Goal: Information Seeking & Learning: Learn about a topic

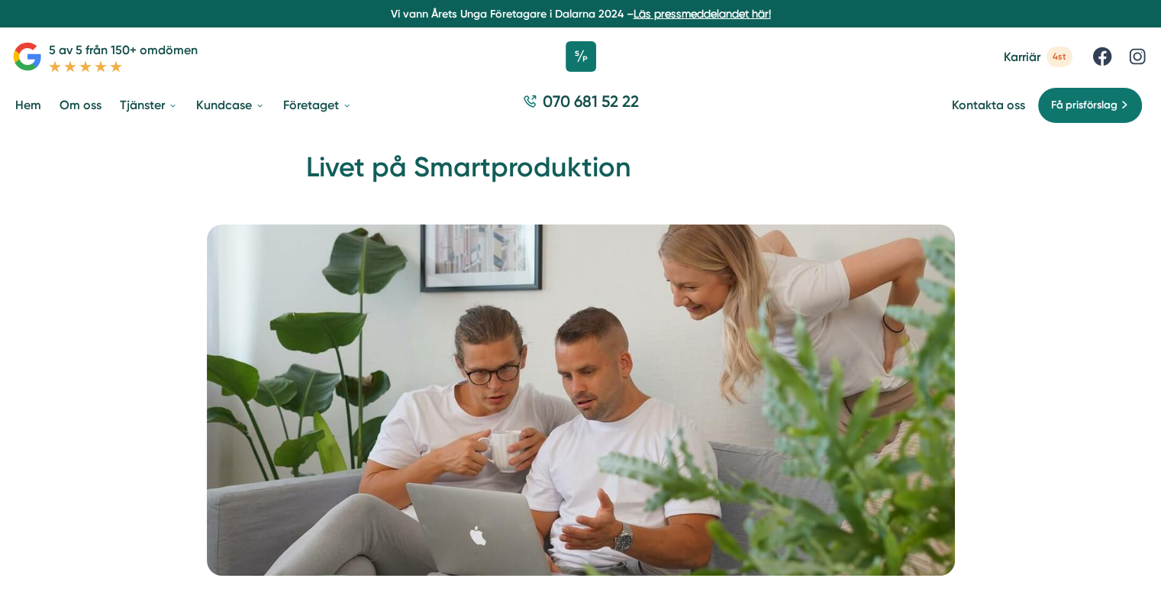
click at [1023, 55] on span "Karriär" at bounding box center [1022, 57] width 37 height 15
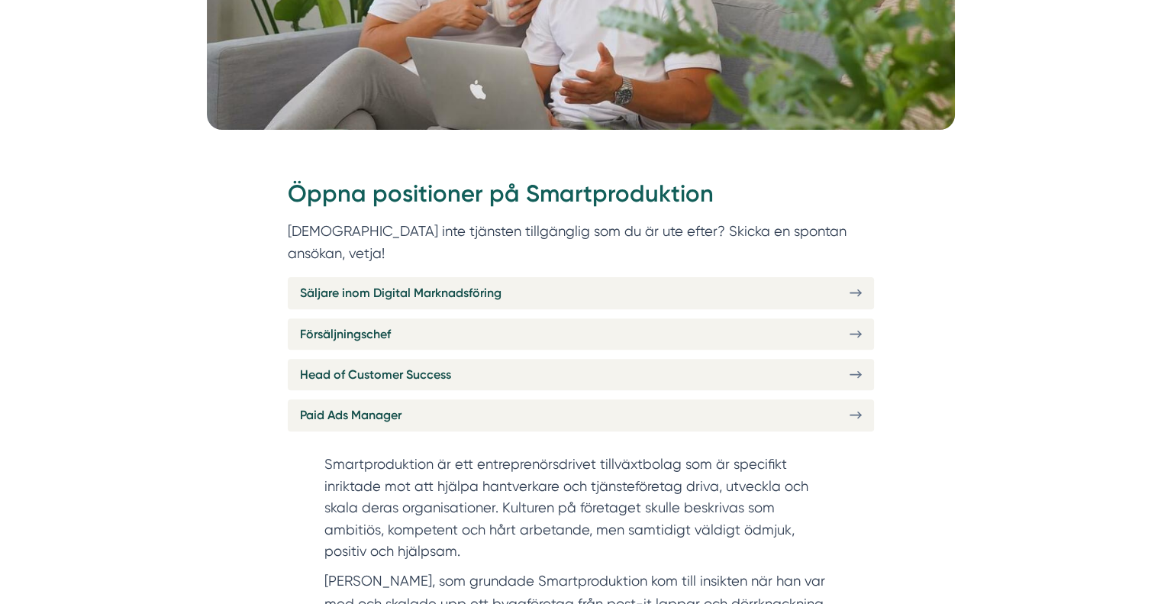
scroll to position [534, 0]
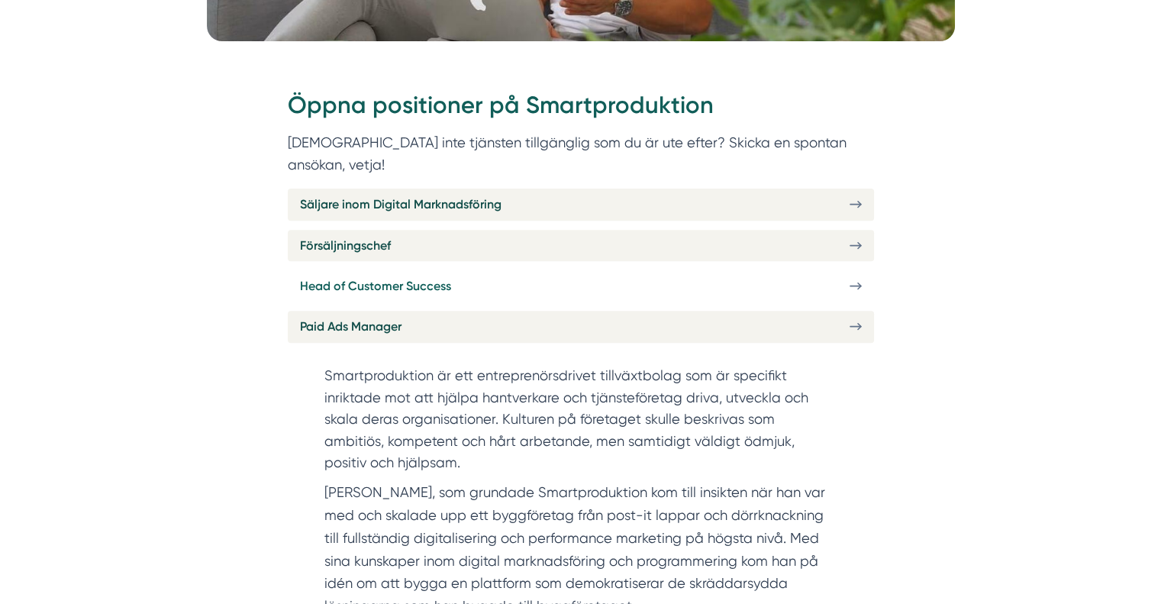
click at [509, 270] on link "Head of Customer Success" at bounding box center [581, 285] width 586 height 31
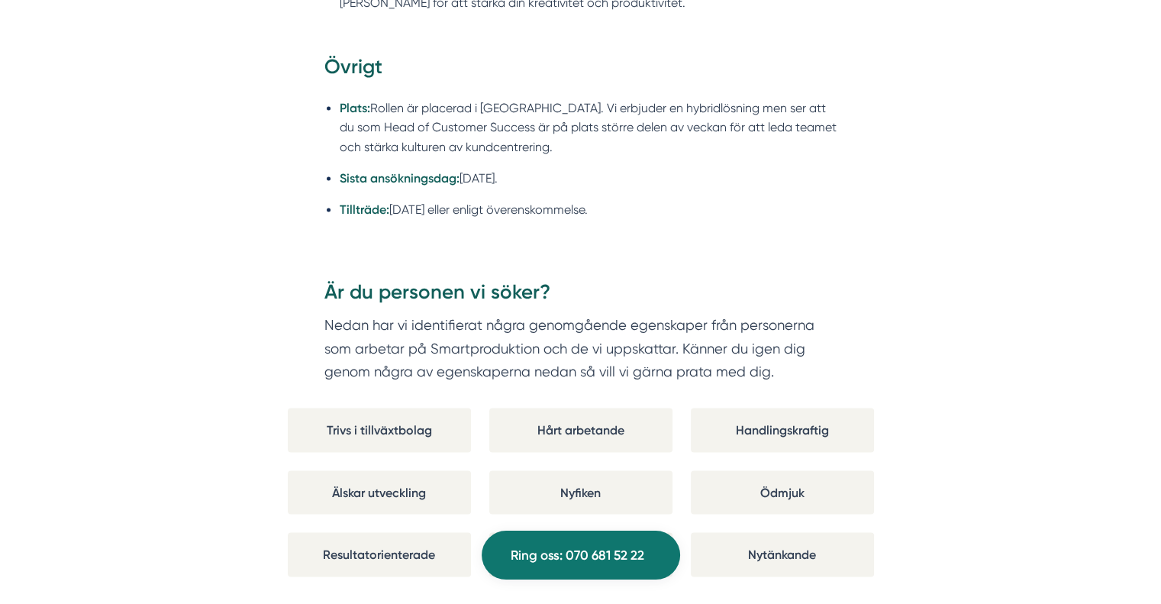
scroll to position [2367, 0]
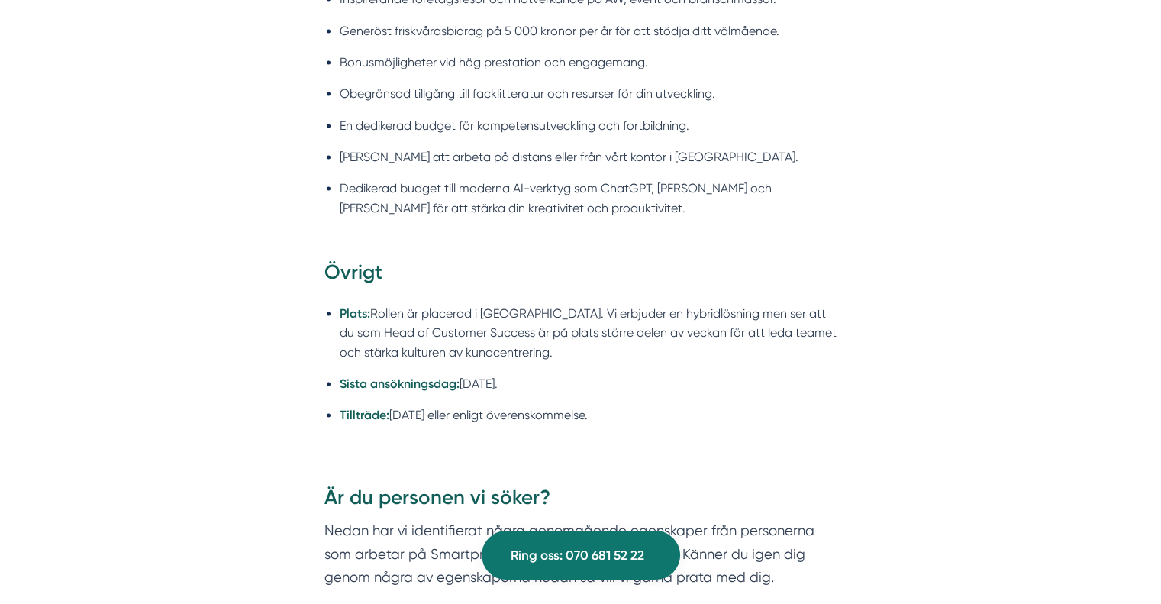
drag, startPoint x: 395, startPoint y: 159, endPoint x: 771, endPoint y: 387, distance: 440.2
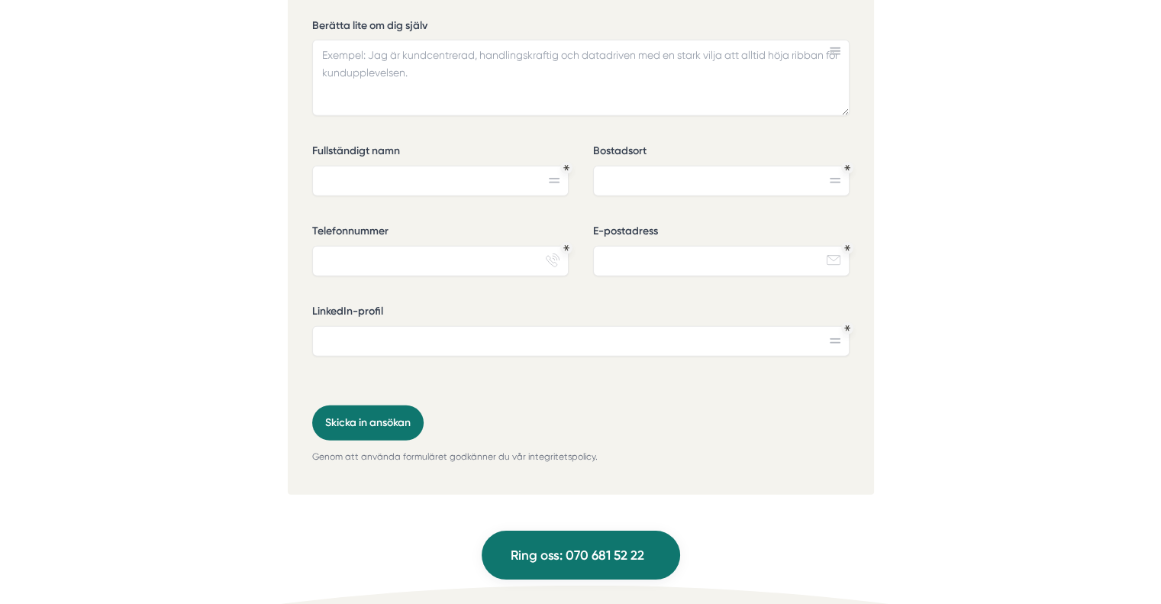
scroll to position [3970, 0]
